Goal: Information Seeking & Learning: Learn about a topic

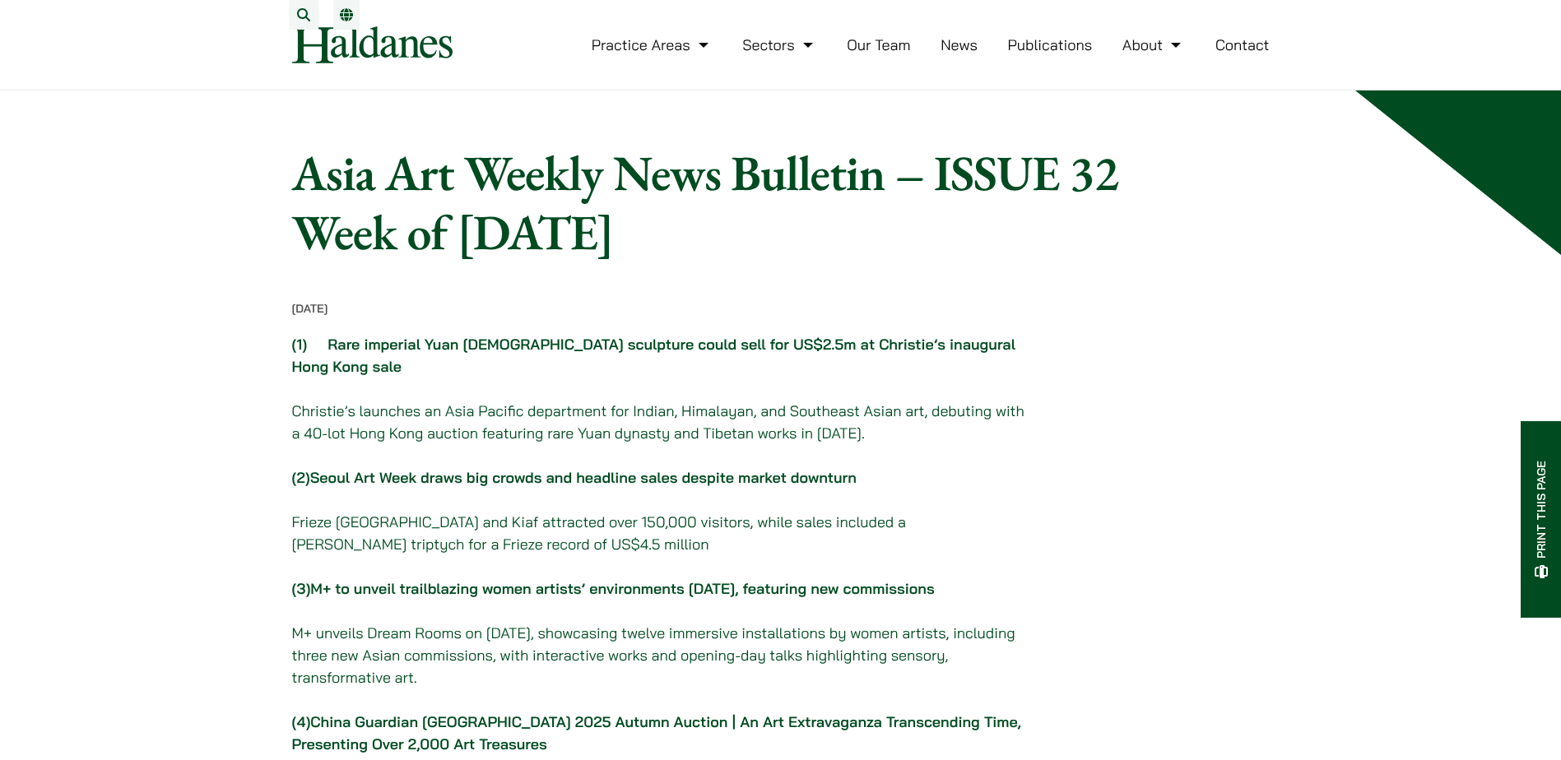
drag, startPoint x: 289, startPoint y: 223, endPoint x: 187, endPoint y: -86, distance: 325.0
drag, startPoint x: 284, startPoint y: 414, endPoint x: 160, endPoint y: -12, distance: 444.0
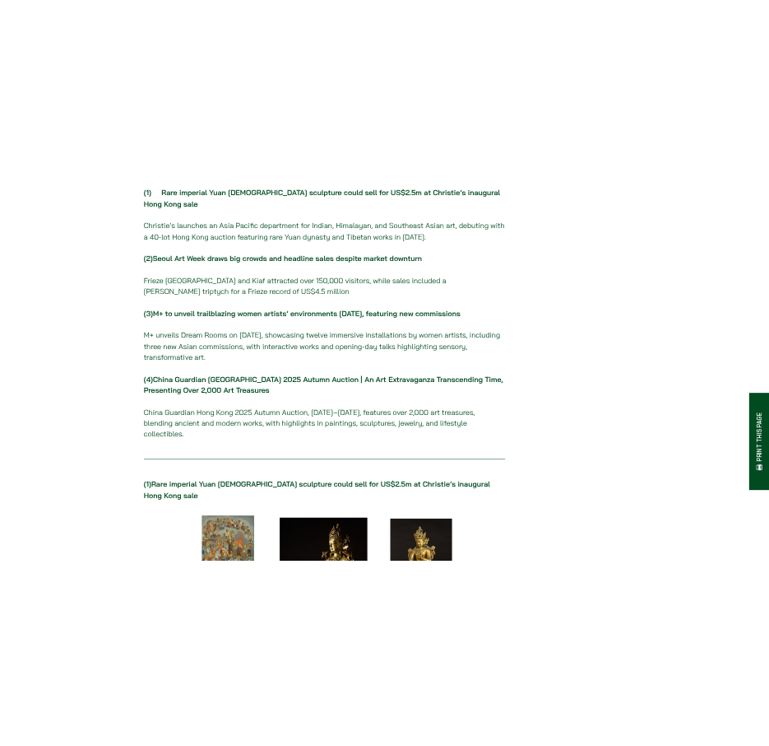
scroll to position [247, 0]
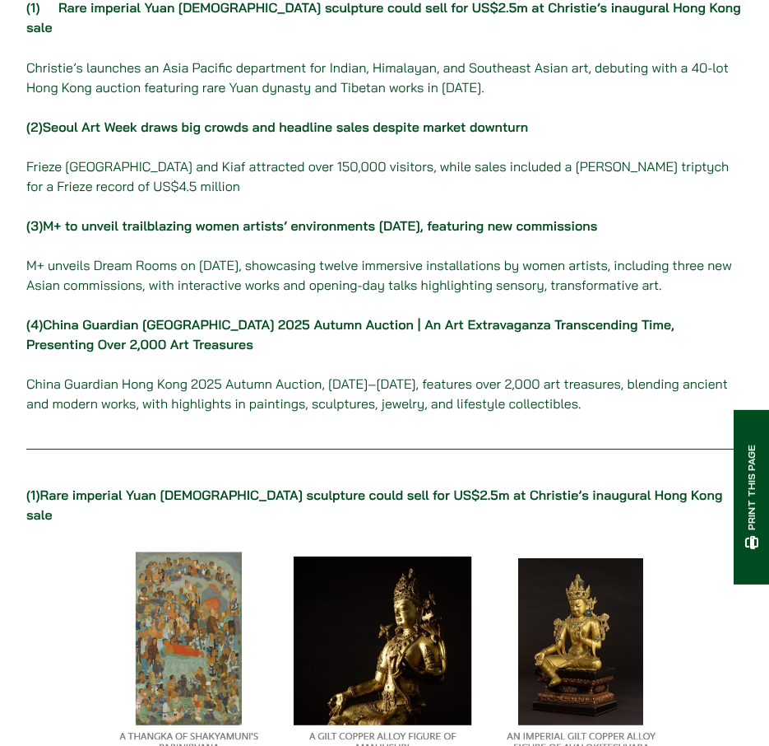
click at [197, 335] on p "(4) China Guardian Hong Kong 2025 Autumn Auction | An Art Extravaganza Transcen…" at bounding box center [384, 363] width 717 height 99
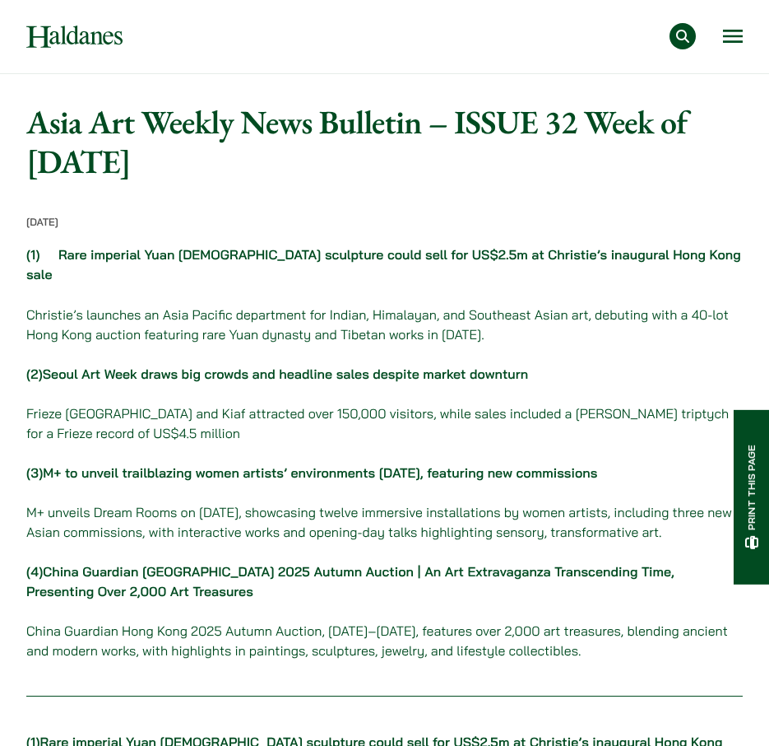
click at [170, 151] on h1 "Asia Art Weekly News Bulletin – ISSUE 32 Week of [DATE]" at bounding box center [384, 141] width 717 height 79
drag, startPoint x: 170, startPoint y: 151, endPoint x: 95, endPoint y: 137, distance: 77.0
click at [95, 137] on h1 "Asia Art Weekly News Bulletin – ISSUE 32 Week of [DATE]" at bounding box center [384, 141] width 717 height 79
click at [255, 255] on link "Rare imperial Yuan [DEMOGRAPHIC_DATA] sculpture could sell for US$2.5m at Chris…" at bounding box center [383, 264] width 715 height 36
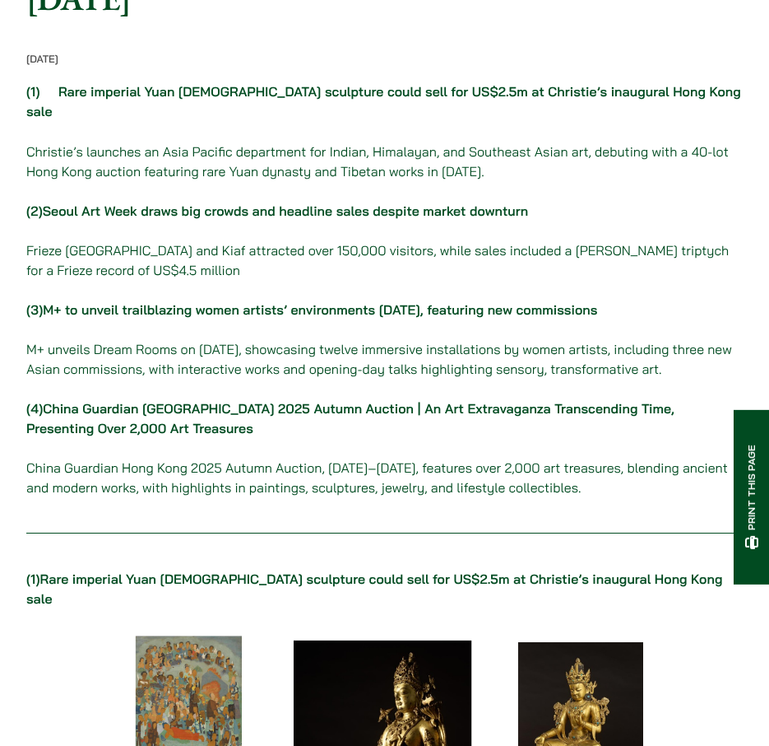
scroll to position [489, 0]
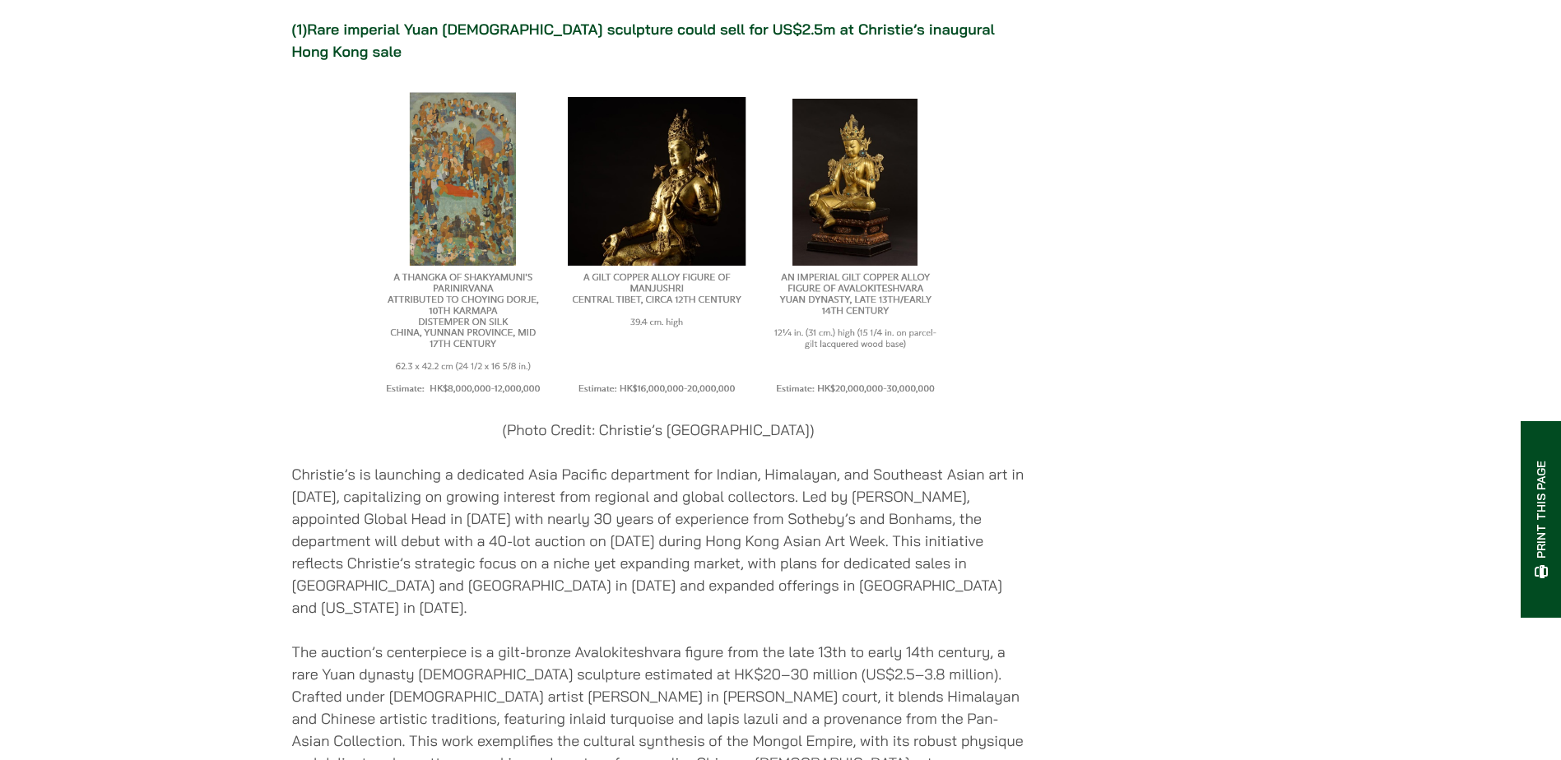
scroll to position [915, 0]
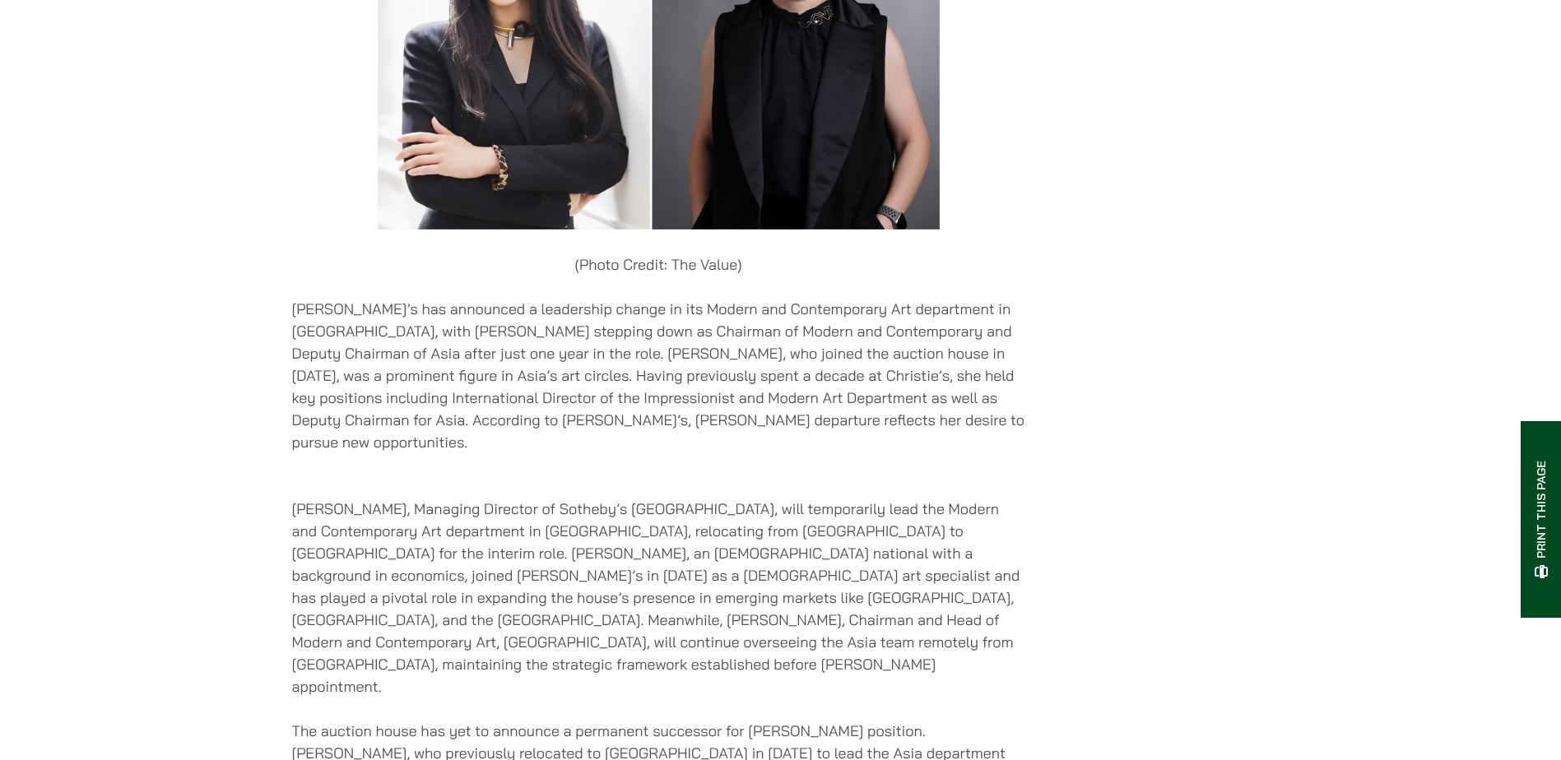
scroll to position [1093, 0]
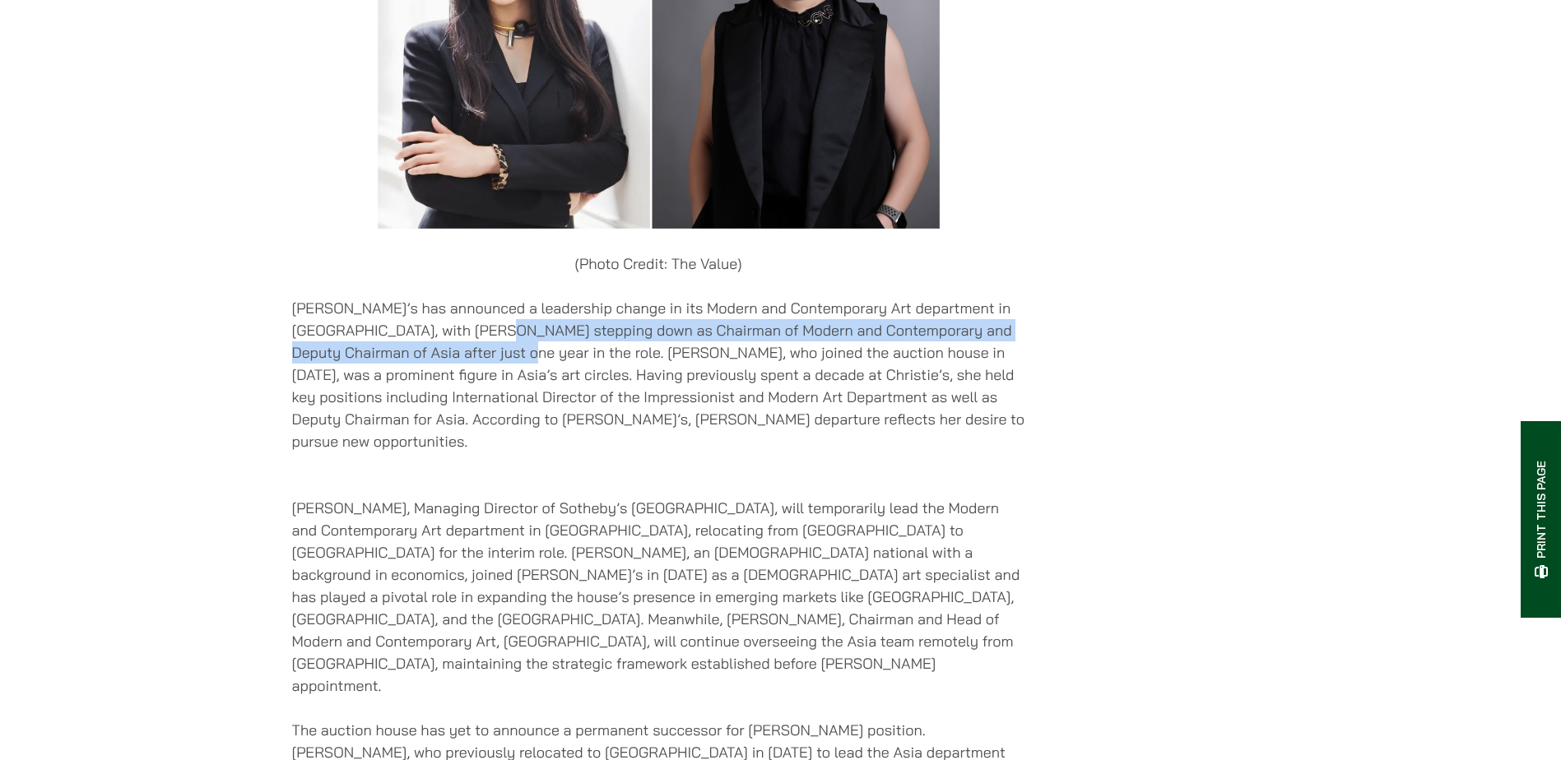
drag, startPoint x: 455, startPoint y: 312, endPoint x: 463, endPoint y: 349, distance: 37.9
click at [463, 349] on p "[PERSON_NAME]’s has announced a leadership change in its Modern and Contemporar…" at bounding box center [658, 375] width 733 height 156
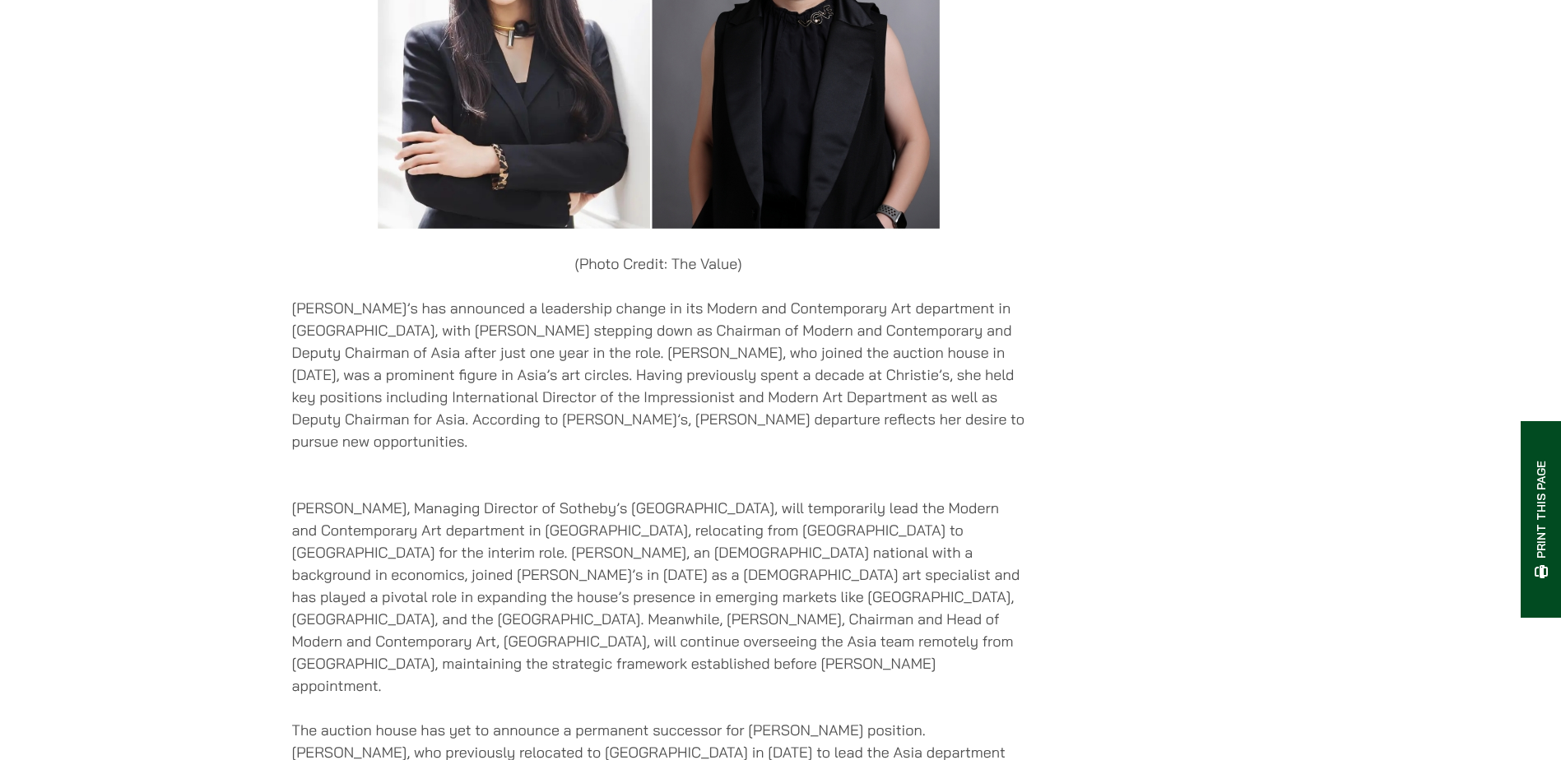
drag, startPoint x: 463, startPoint y: 349, endPoint x: 449, endPoint y: 379, distance: 33.5
click at [449, 379] on p "[PERSON_NAME]’s has announced a leadership change in its Modern and Contemporar…" at bounding box center [658, 375] width 733 height 156
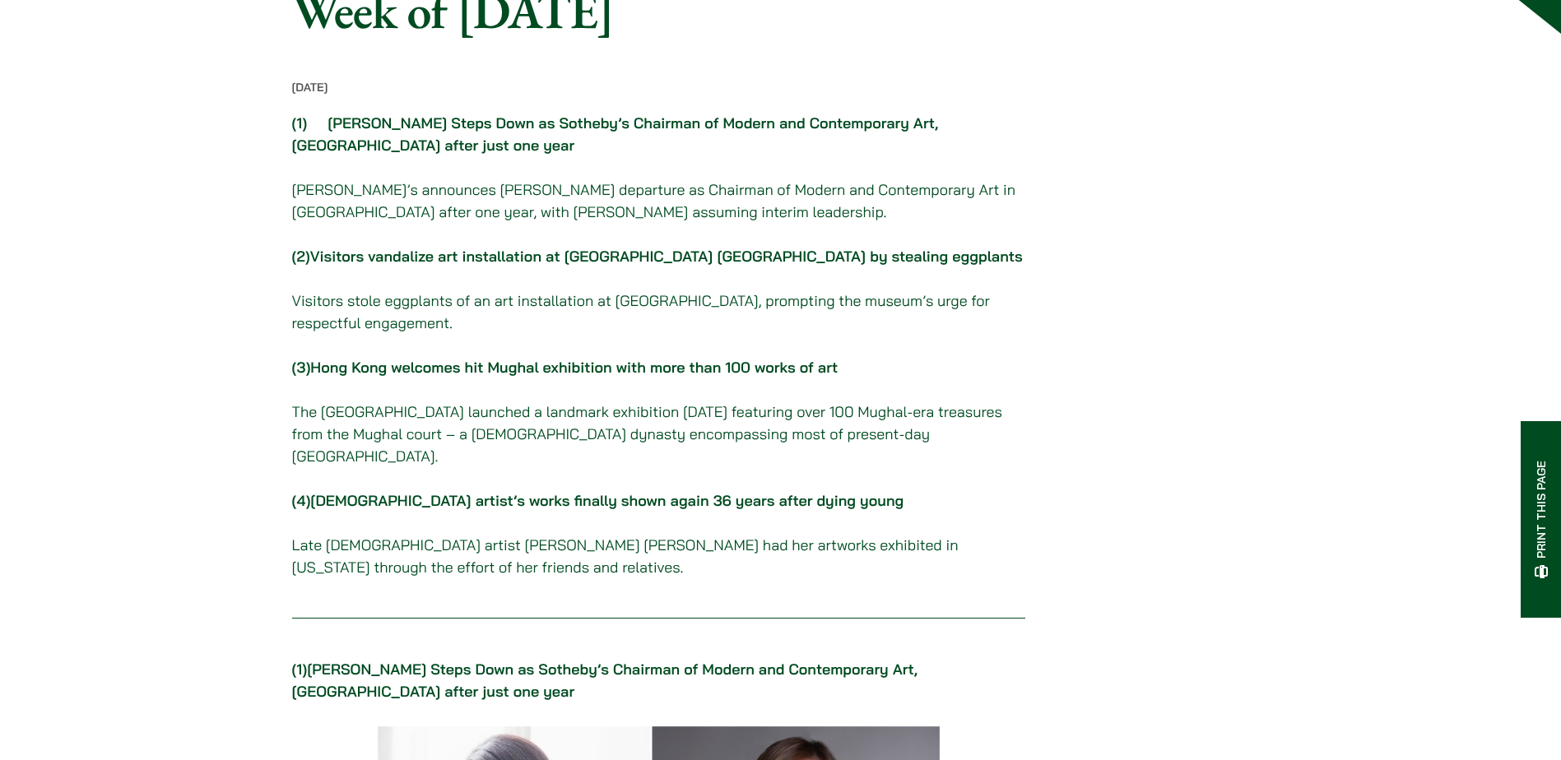
scroll to position [0, 0]
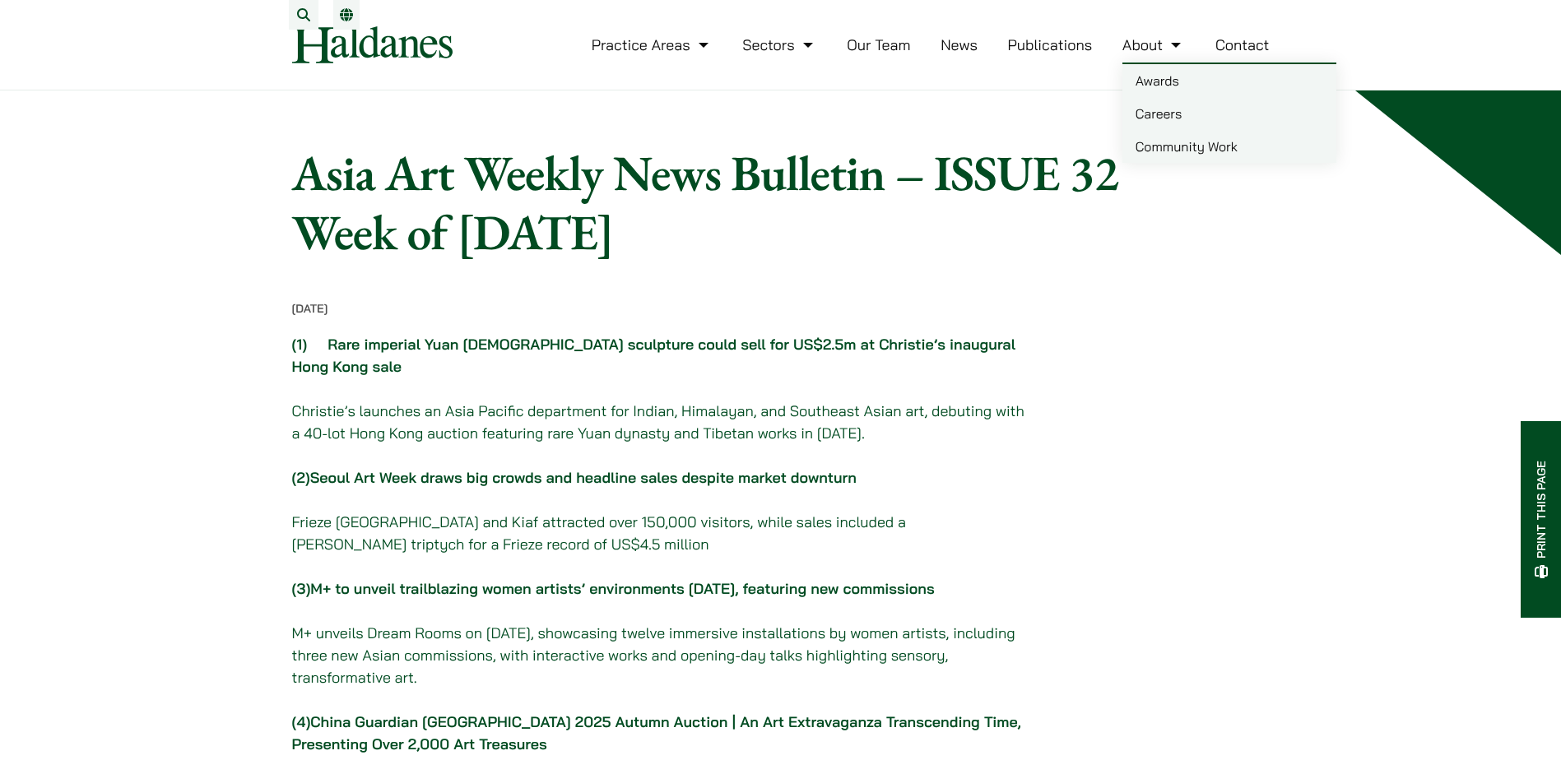
click at [1212, 56] on ul "Practice Areas Antitrust and Competition Law Civil Litigation & Dispute Resolut…" at bounding box center [931, 44] width 678 height 35
click at [1238, 54] on link "Contact" at bounding box center [1242, 44] width 54 height 19
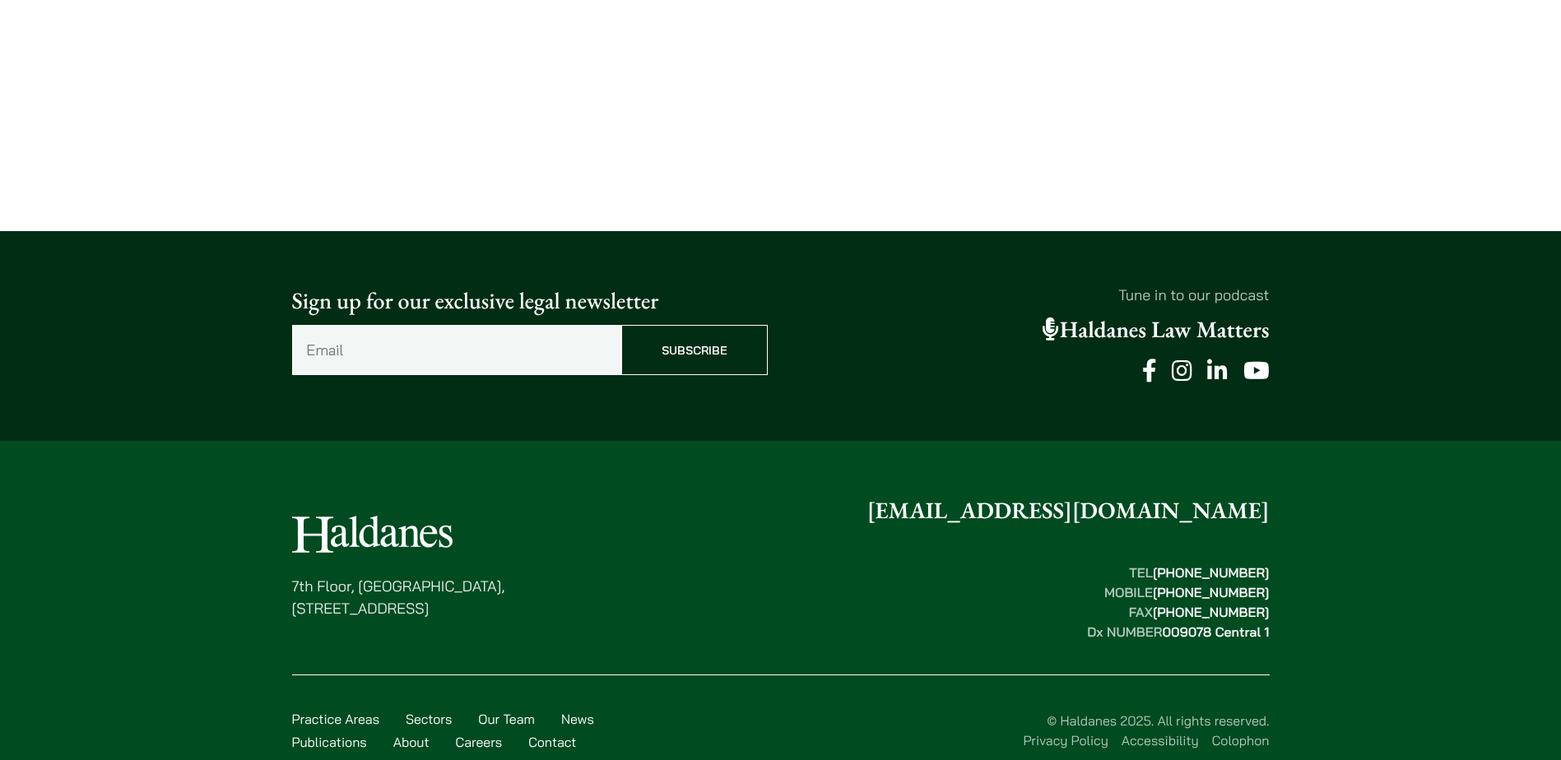
scroll to position [1176, 0]
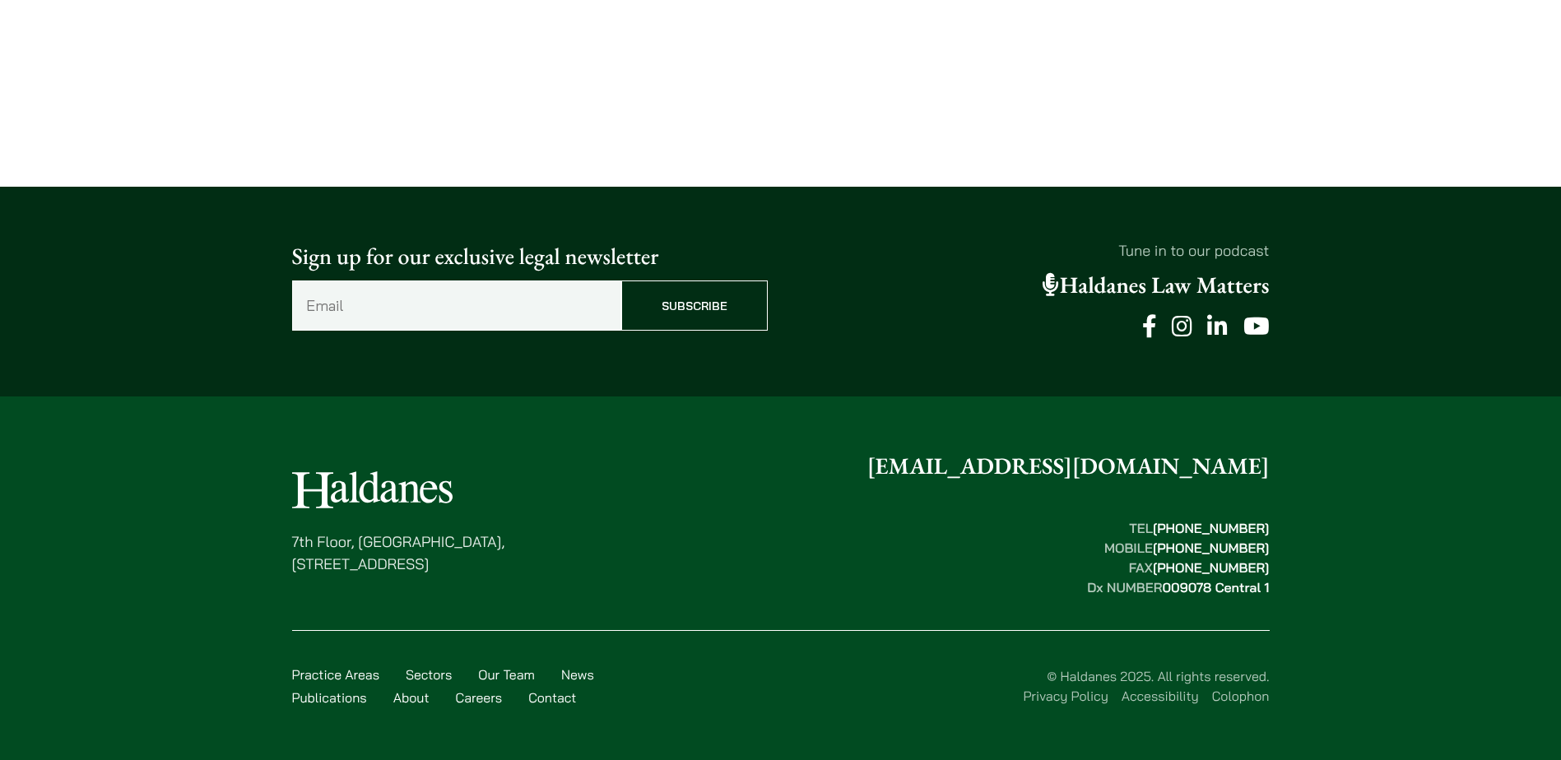
click at [570, 671] on link "News" at bounding box center [577, 675] width 33 height 16
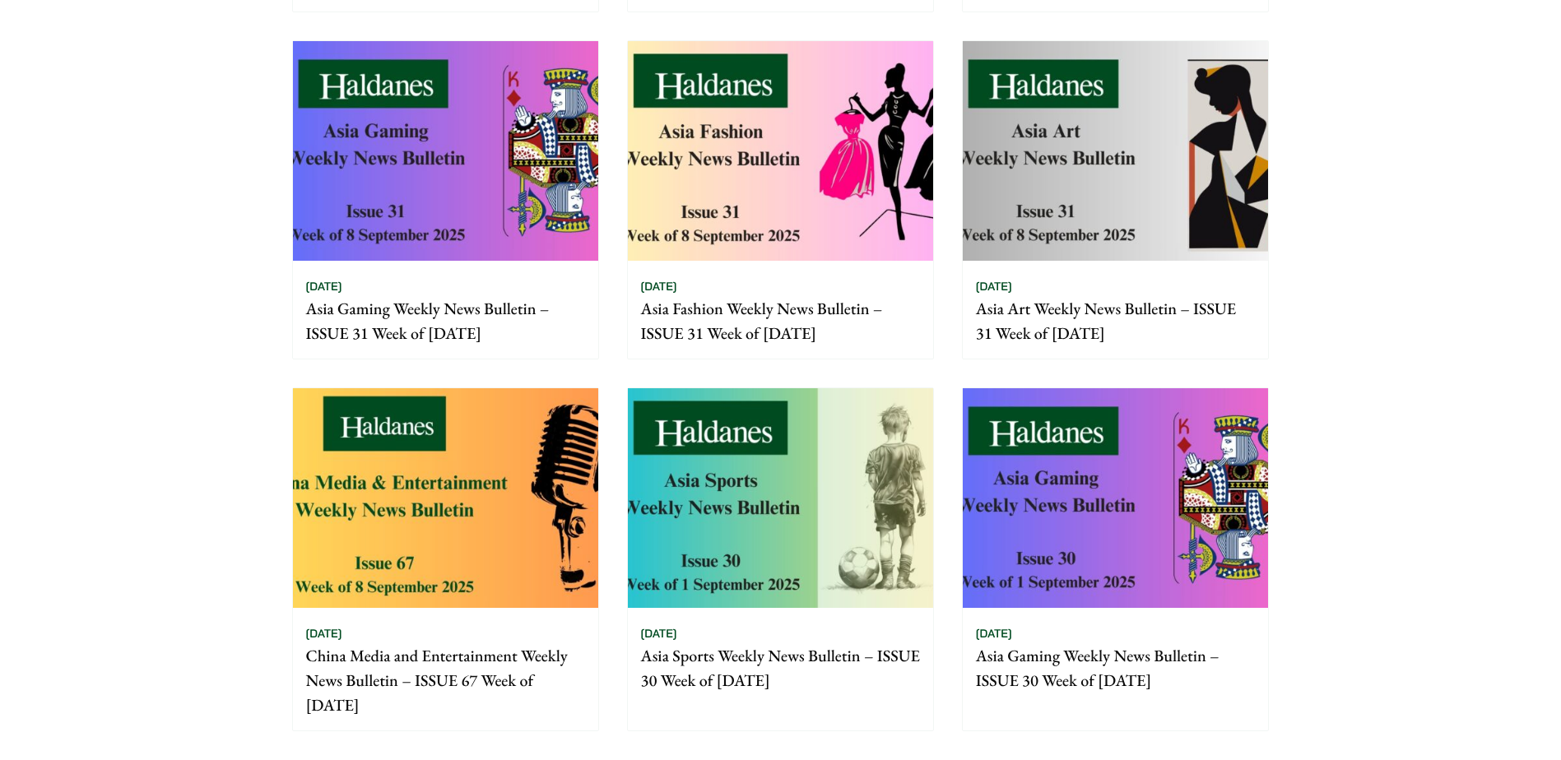
scroll to position [987, 0]
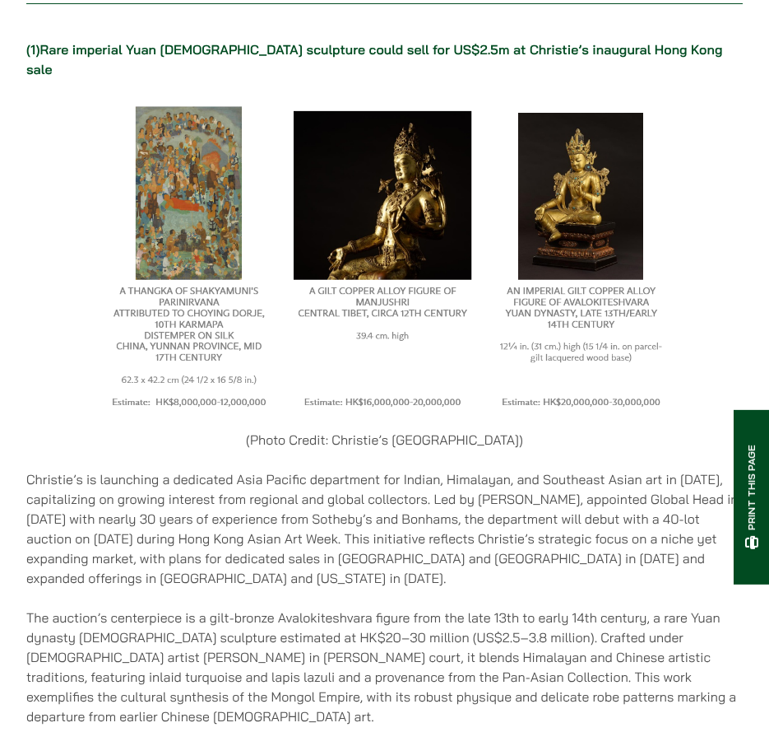
scroll to position [711, 0]
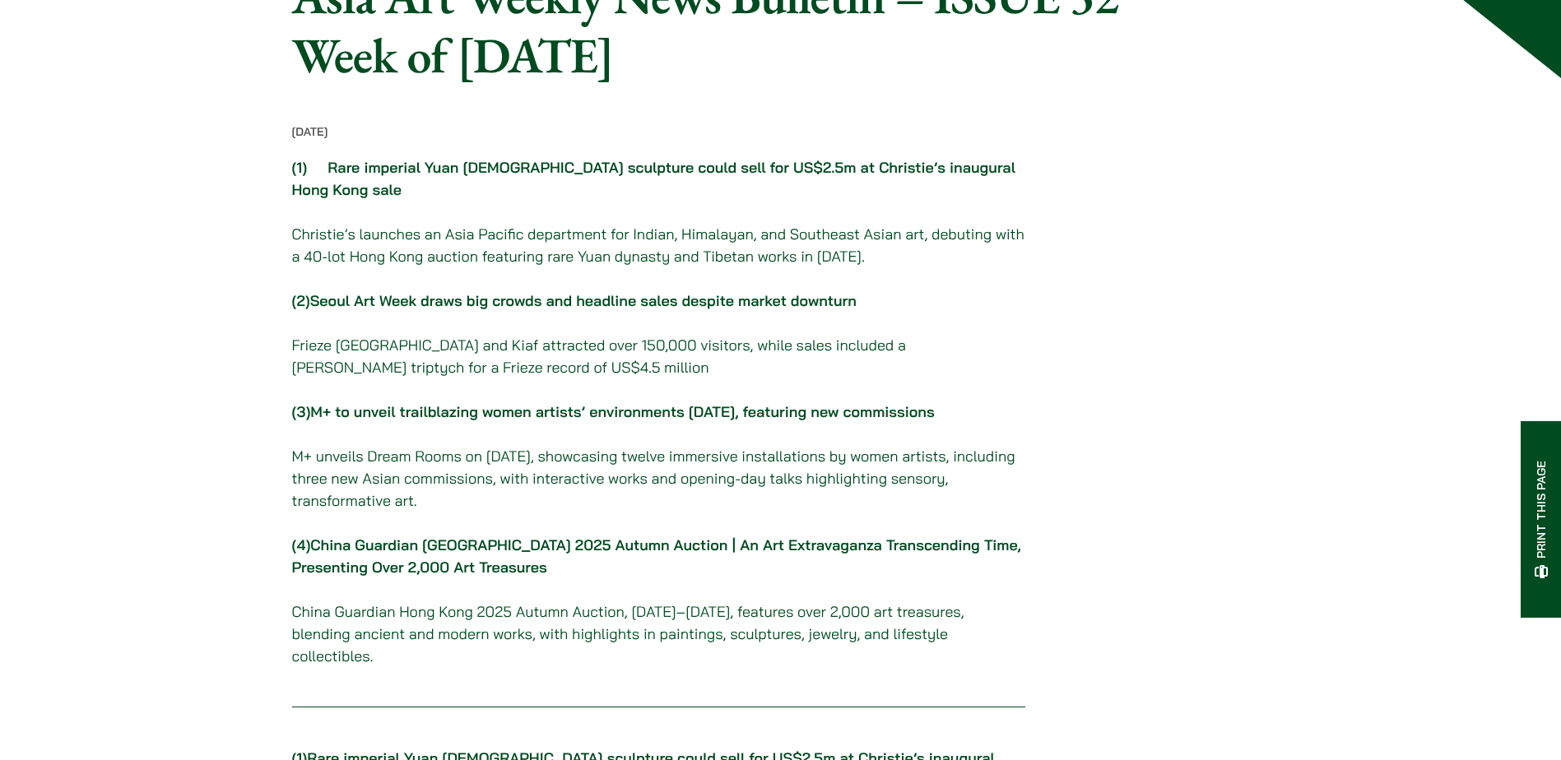
scroll to position [247, 0]
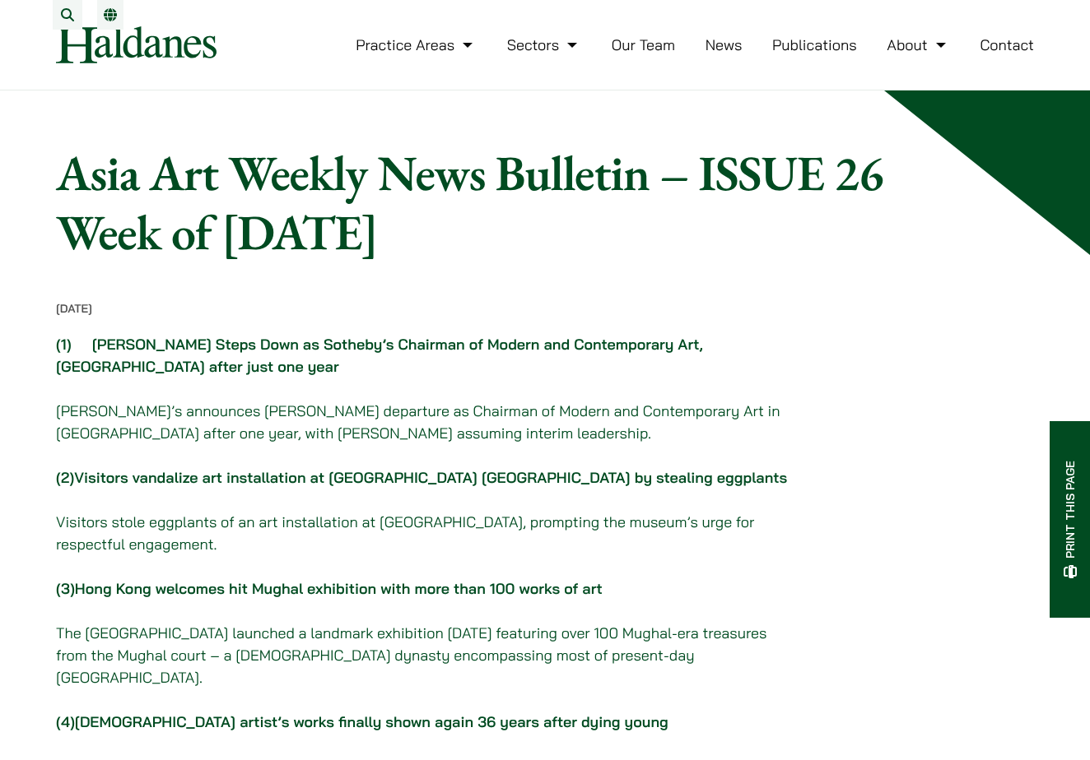
scroll to position [82, 0]
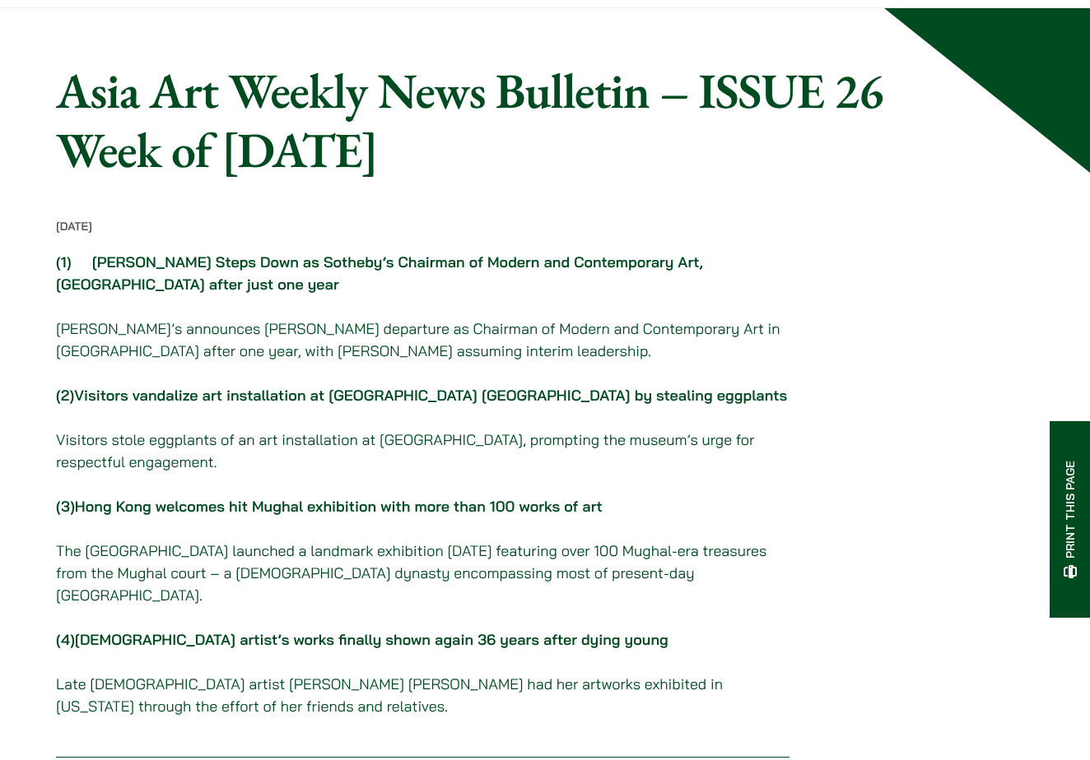
click at [255, 347] on p "[PERSON_NAME]’s announces [PERSON_NAME] departure as Chairman of Modern and Con…" at bounding box center [422, 340] width 733 height 44
click at [165, 346] on p "[PERSON_NAME]’s announces [PERSON_NAME] departure as Chairman of Modern and Con…" at bounding box center [422, 340] width 733 height 44
click at [165, 346] on p "Sotheby’s announces Elaine Holt’s departure as Chairman of Modern and Contempor…" at bounding box center [422, 340] width 733 height 44
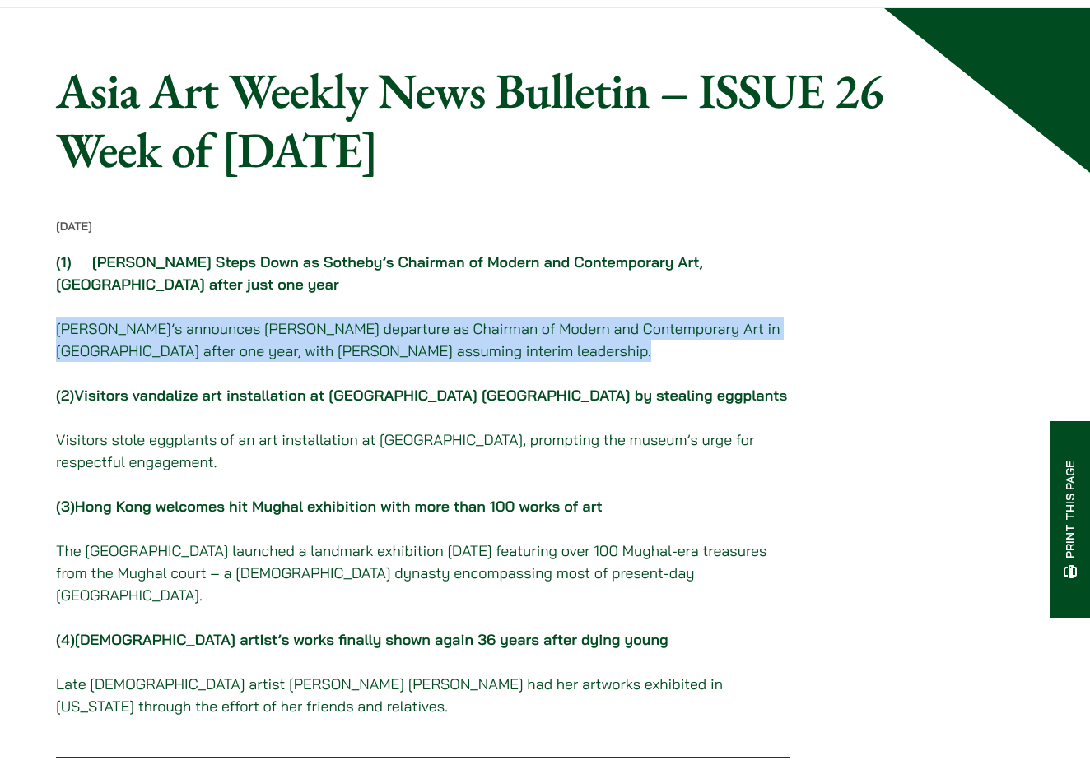
click at [165, 346] on p "Sotheby’s announces Elaine Holt’s departure as Chairman of Modern and Contempor…" at bounding box center [422, 340] width 733 height 44
drag, startPoint x: 165, startPoint y: 346, endPoint x: 183, endPoint y: 356, distance: 20.6
click at [183, 356] on p "Sotheby’s announces Elaine Holt’s departure as Chairman of Modern and Contempor…" at bounding box center [422, 340] width 733 height 44
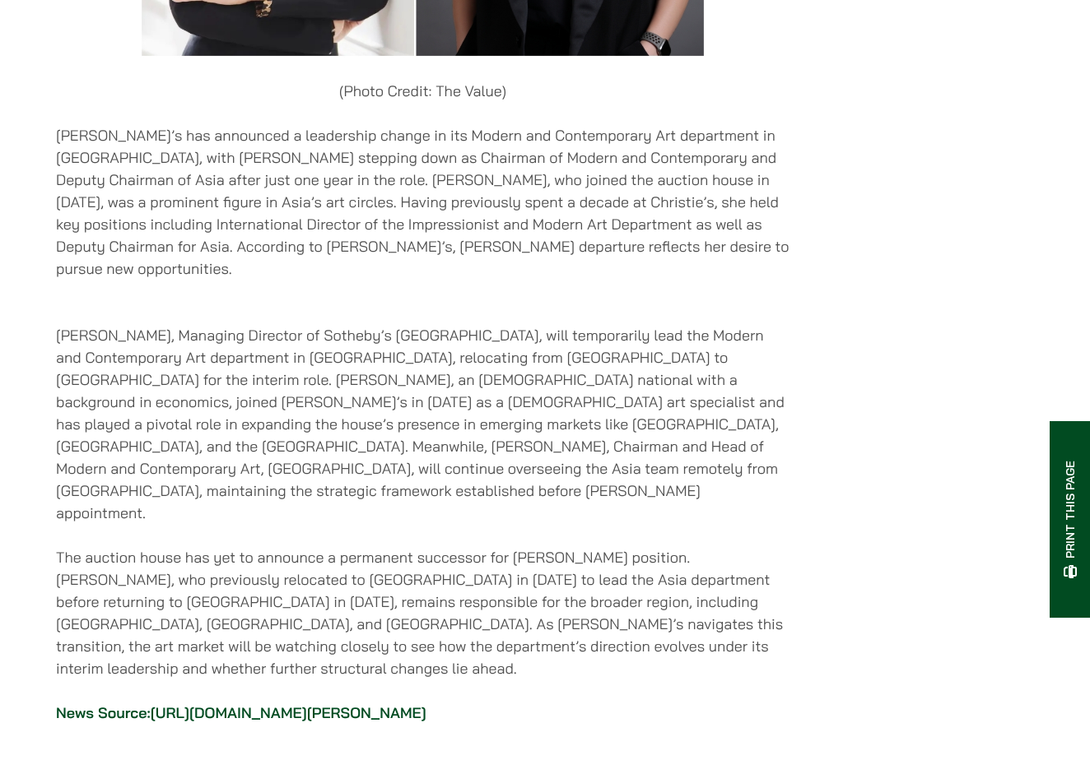
scroll to position [1266, 0]
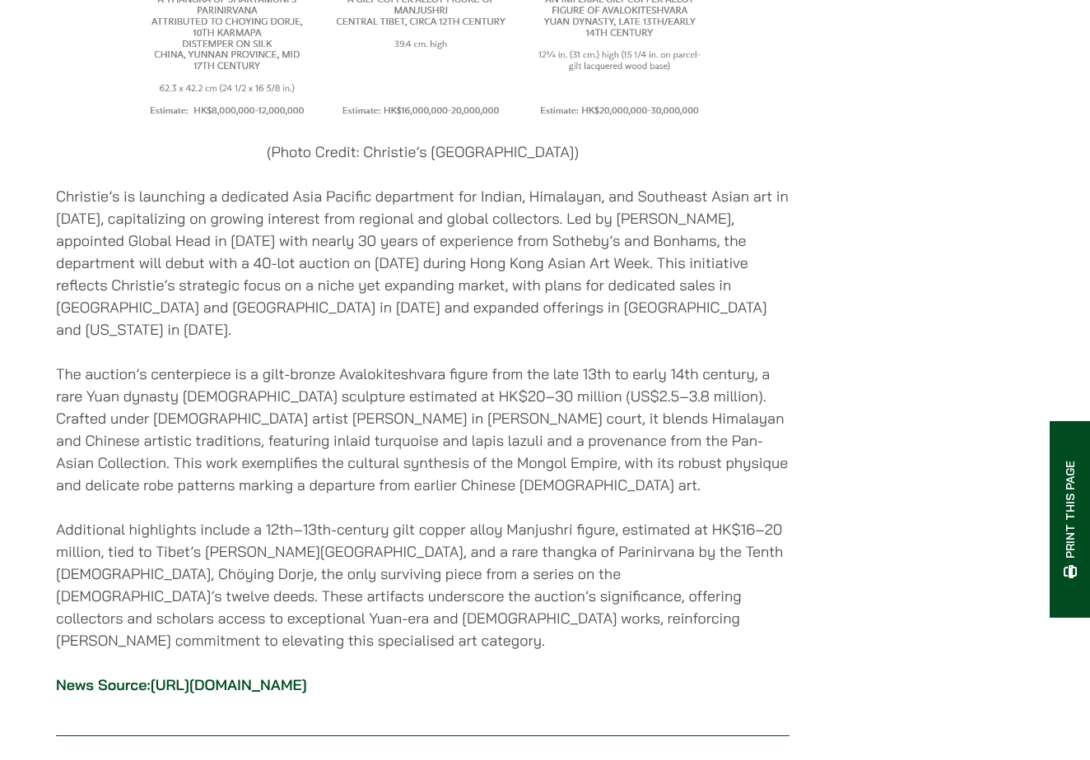
scroll to position [1186, 0]
